Goal: Transaction & Acquisition: Purchase product/service

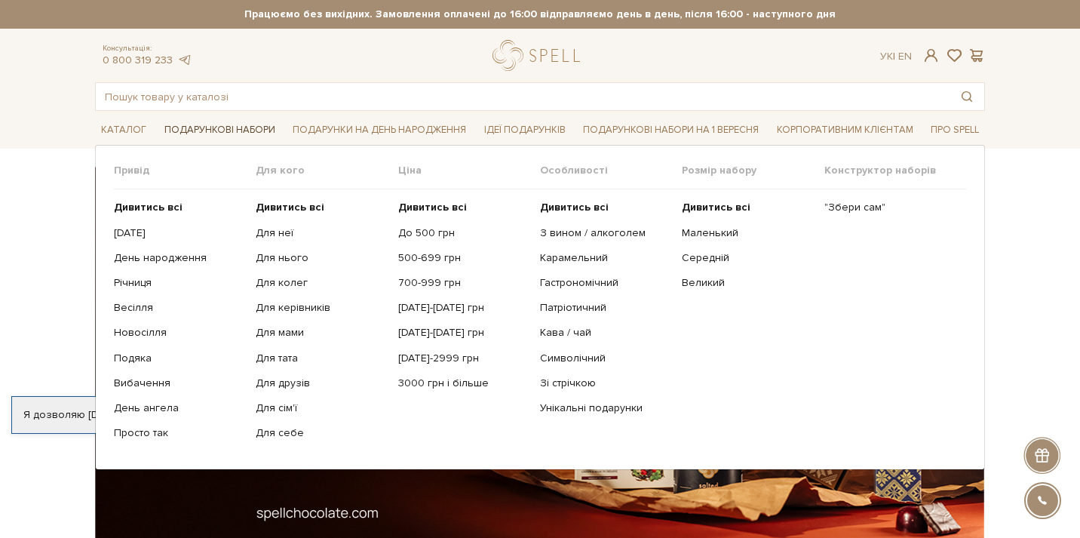
click at [239, 128] on link "Подарункові набори" at bounding box center [219, 129] width 123 height 23
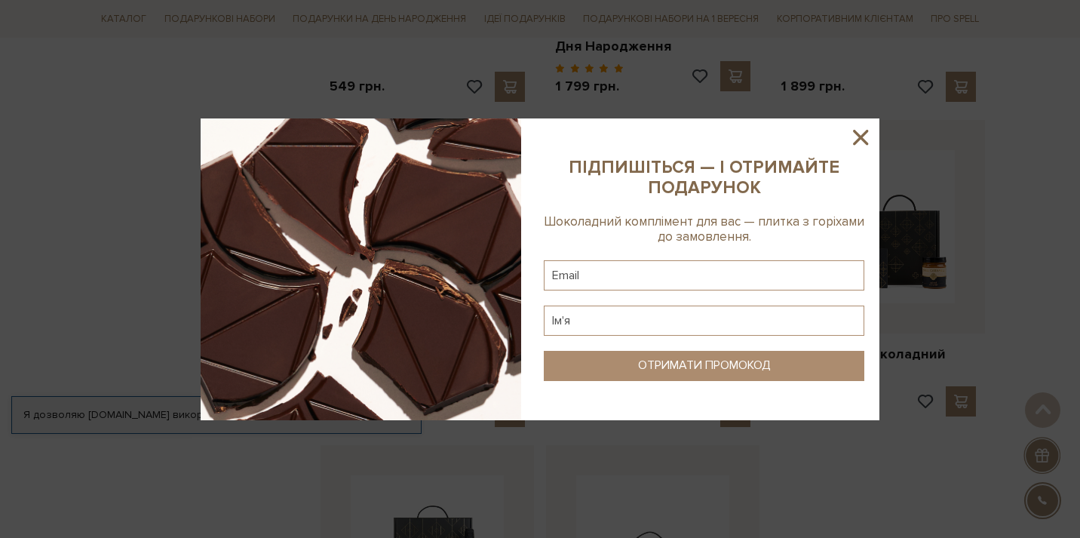
scroll to position [1488, 0]
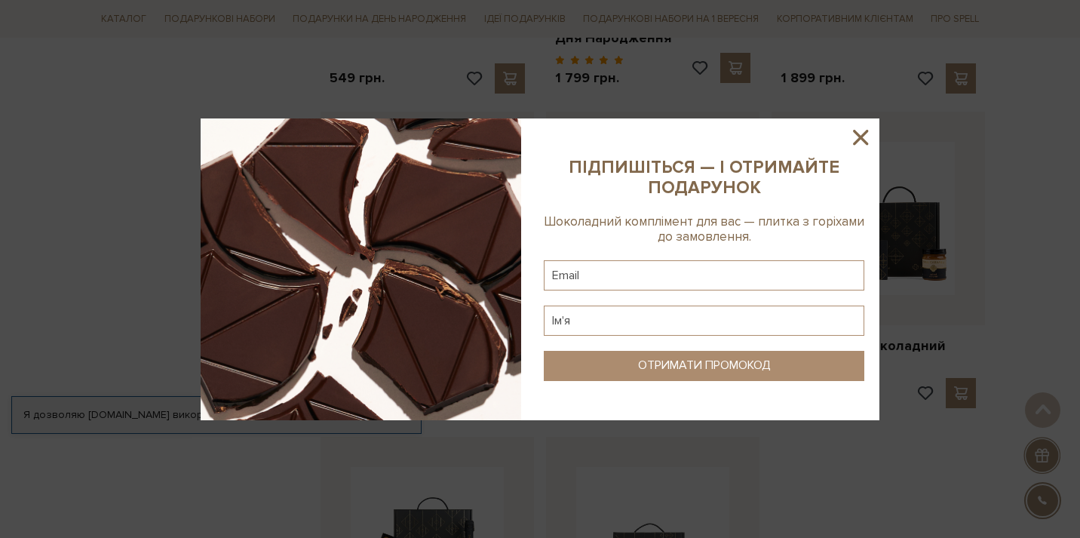
click at [858, 138] on icon at bounding box center [861, 137] width 26 height 26
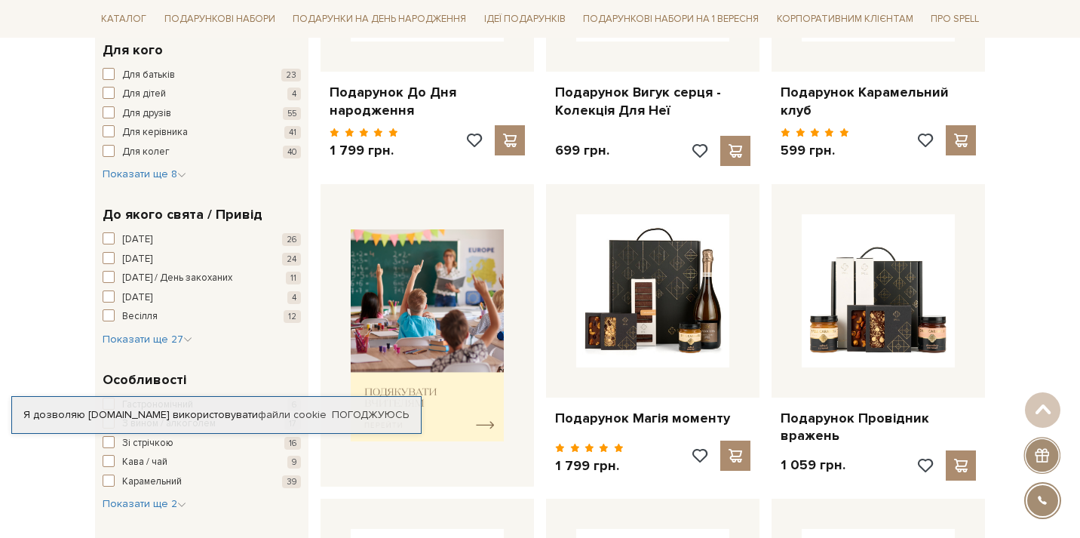
scroll to position [462, 0]
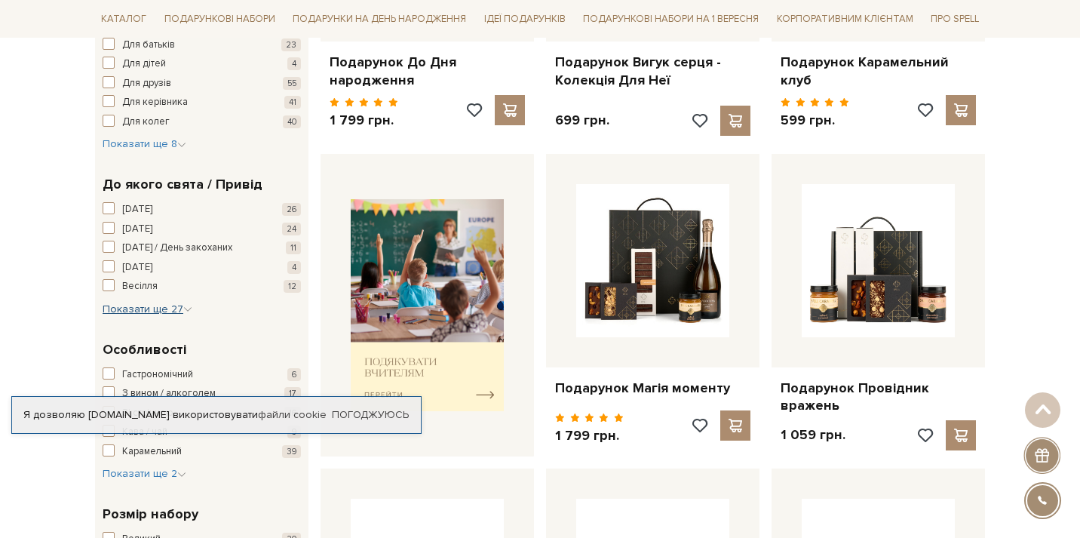
click at [143, 302] on span "Показати ще 27" at bounding box center [148, 308] width 90 height 13
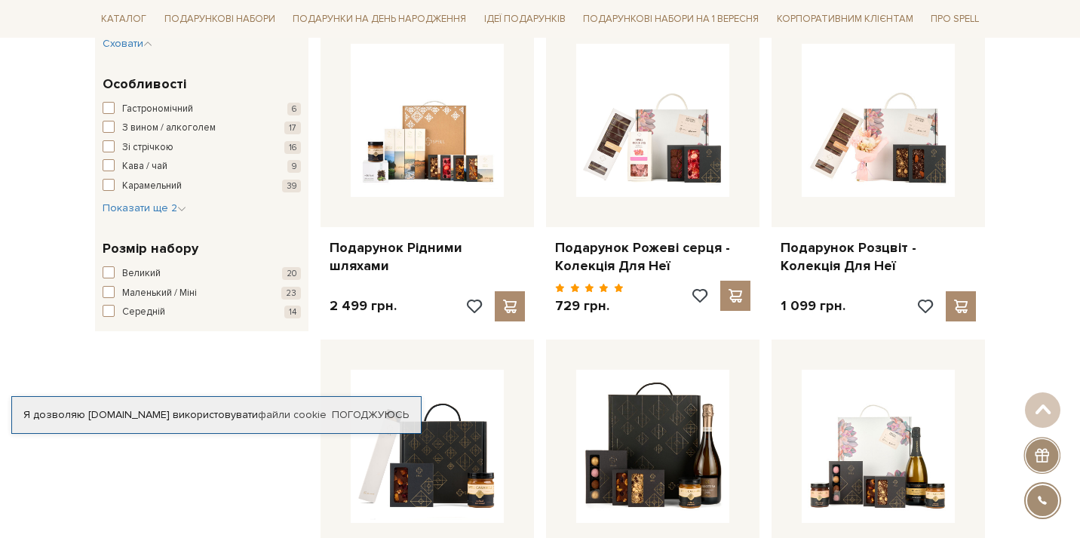
scroll to position [927, 0]
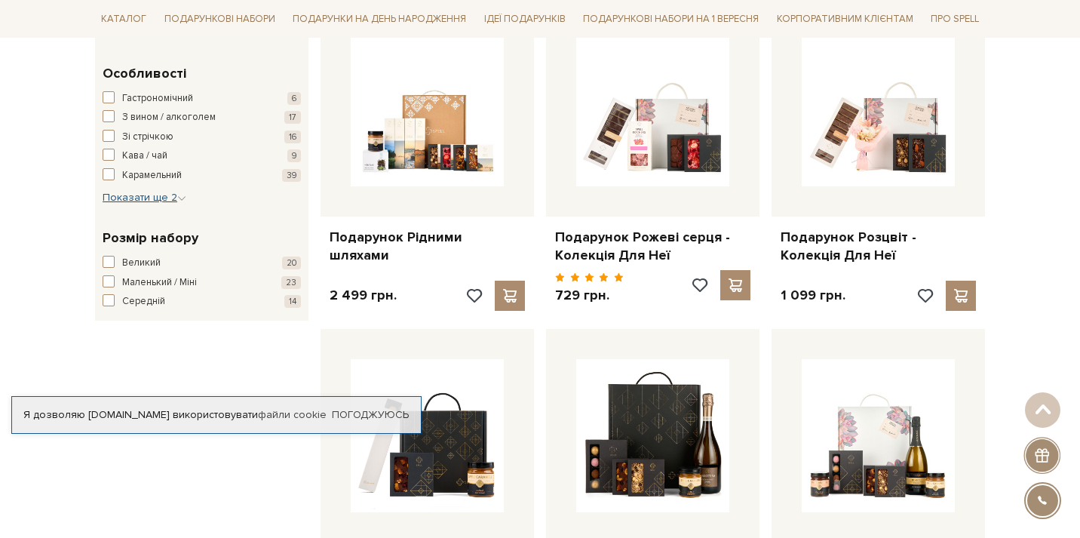
click at [155, 191] on span "Показати ще 2" at bounding box center [145, 197] width 84 height 13
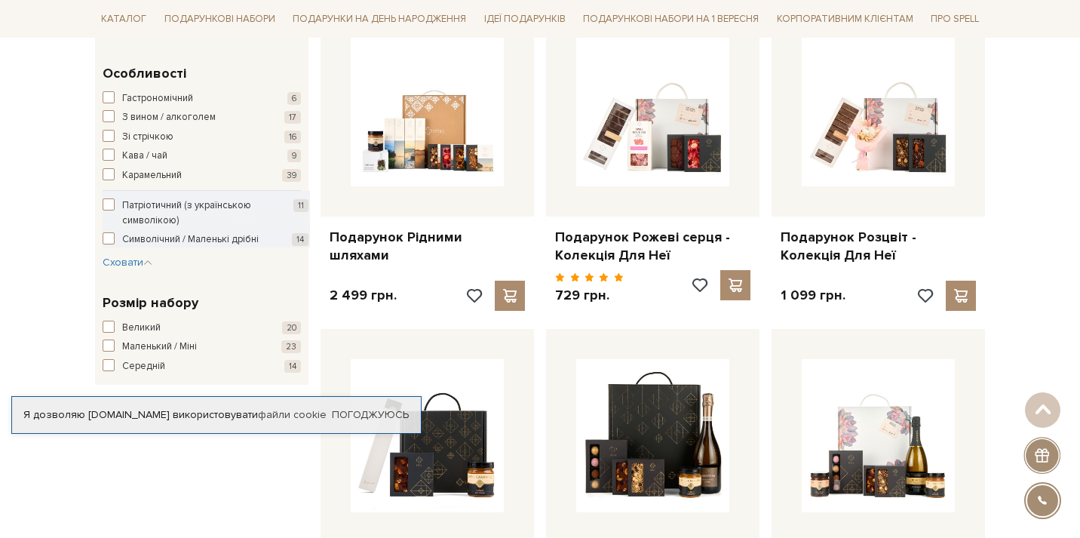
click at [111, 198] on span "button" at bounding box center [109, 204] width 12 height 12
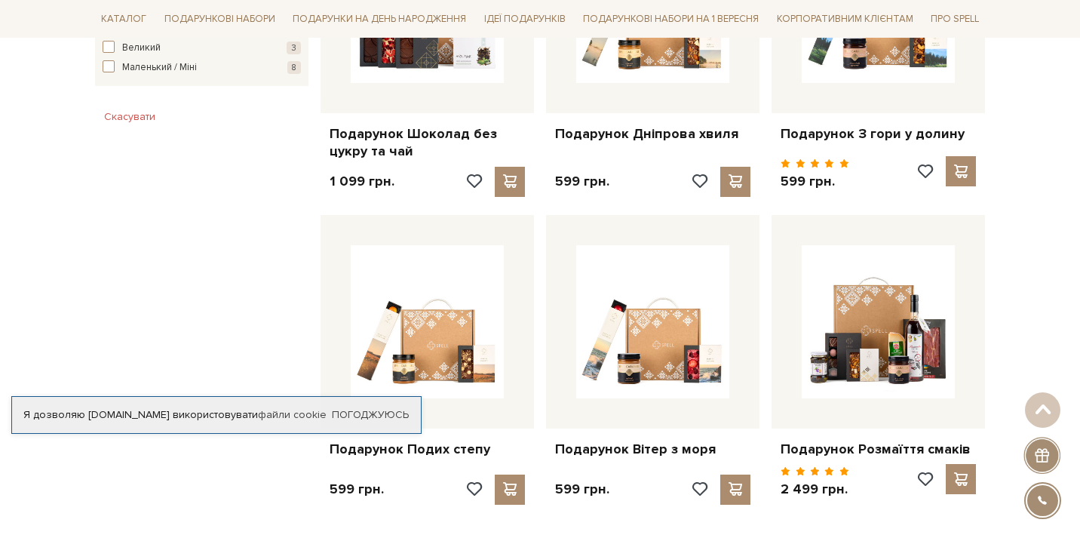
scroll to position [1104, 0]
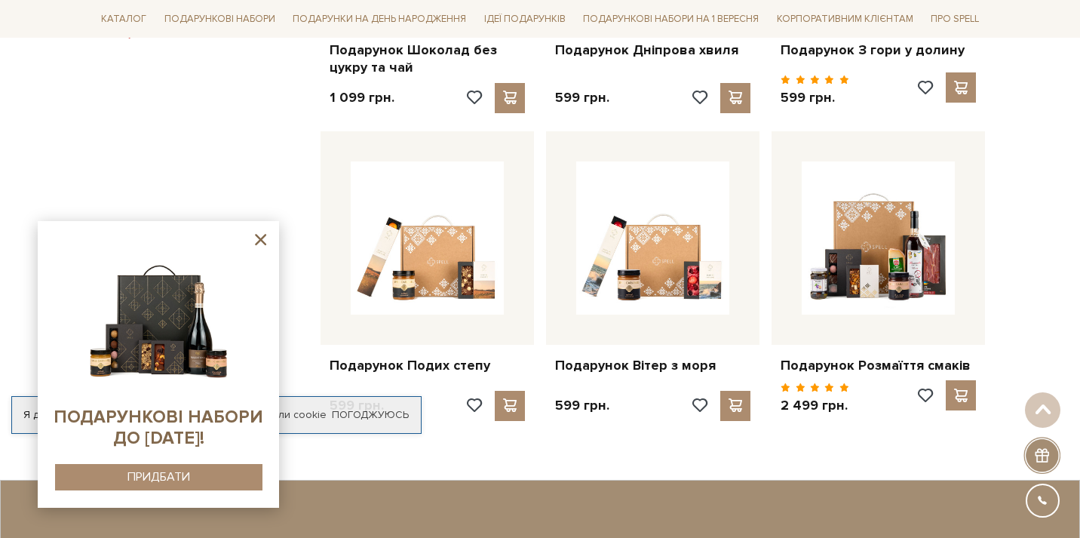
click at [258, 242] on icon at bounding box center [260, 239] width 11 height 11
